Goal: Transaction & Acquisition: Purchase product/service

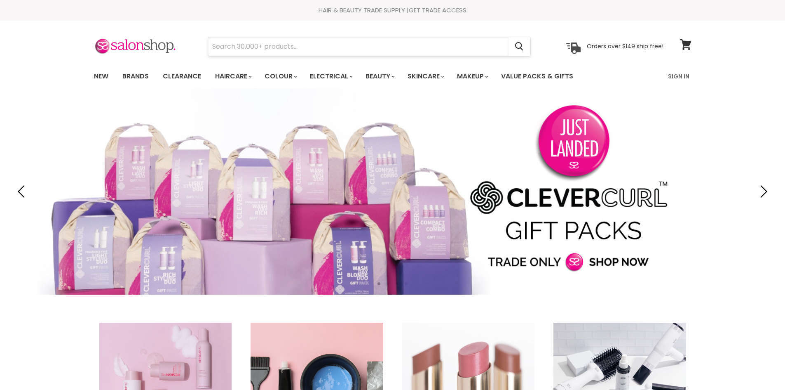
click at [290, 47] on input "Search" at bounding box center [358, 46] width 300 height 19
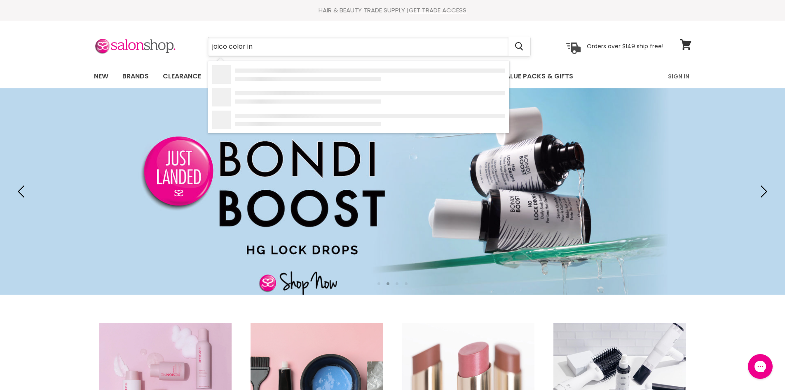
type input "joico color int"
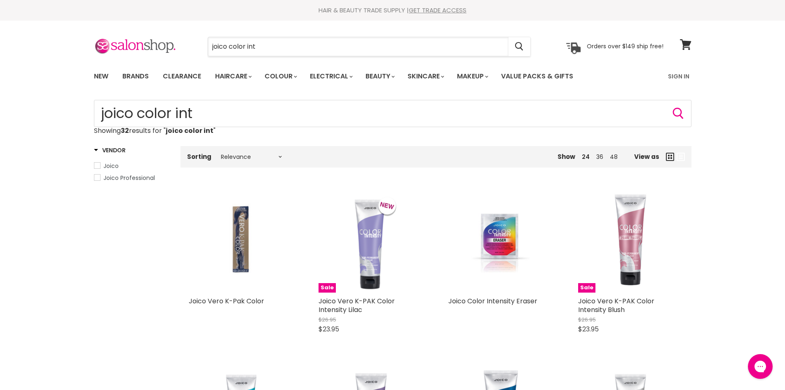
drag, startPoint x: 296, startPoint y: 53, endPoint x: 169, endPoint y: 56, distance: 127.8
click at [169, 56] on div "joico color int Cancel Orders over $149 ship free!" at bounding box center [379, 46] width 570 height 19
type input "adore"
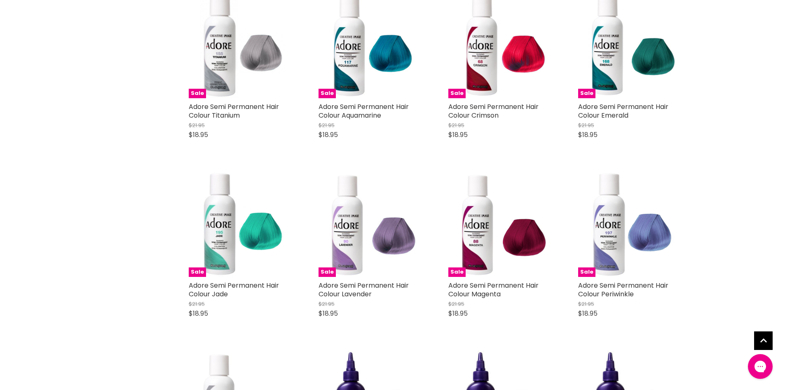
scroll to position [742, 0]
